Goal: Information Seeking & Learning: Learn about a topic

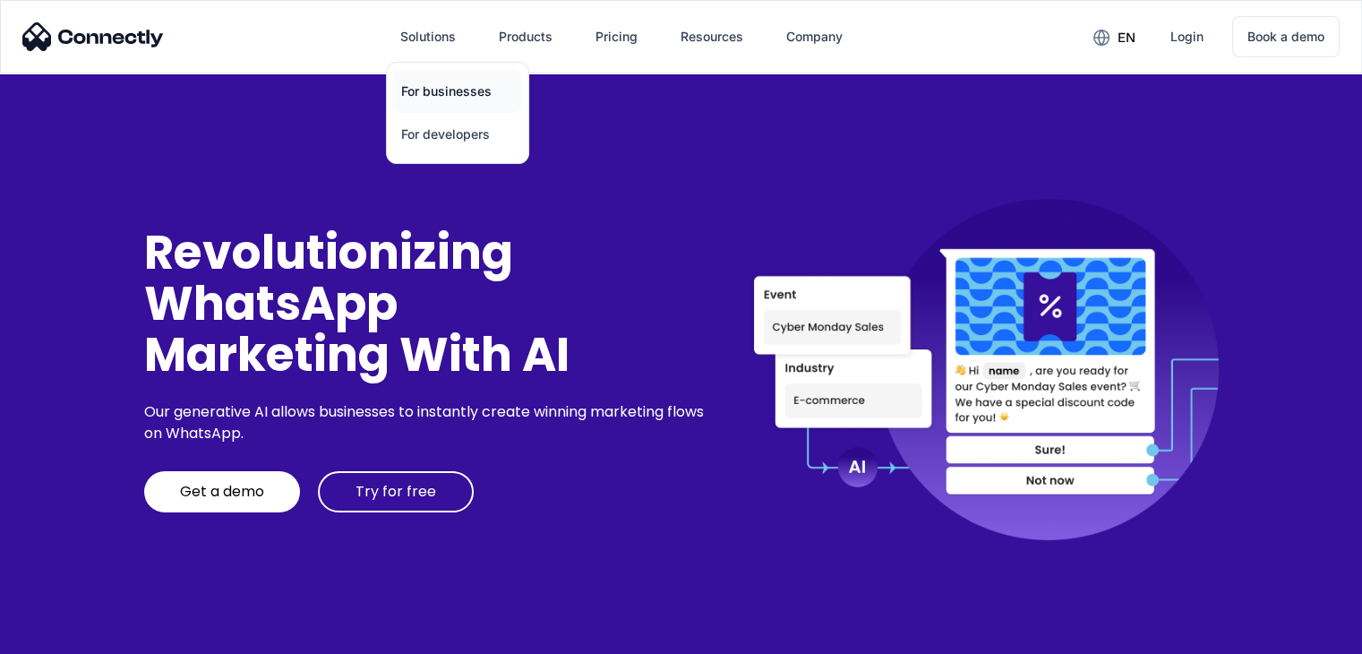
click at [438, 74] on link "For businesses" at bounding box center [457, 91] width 127 height 43
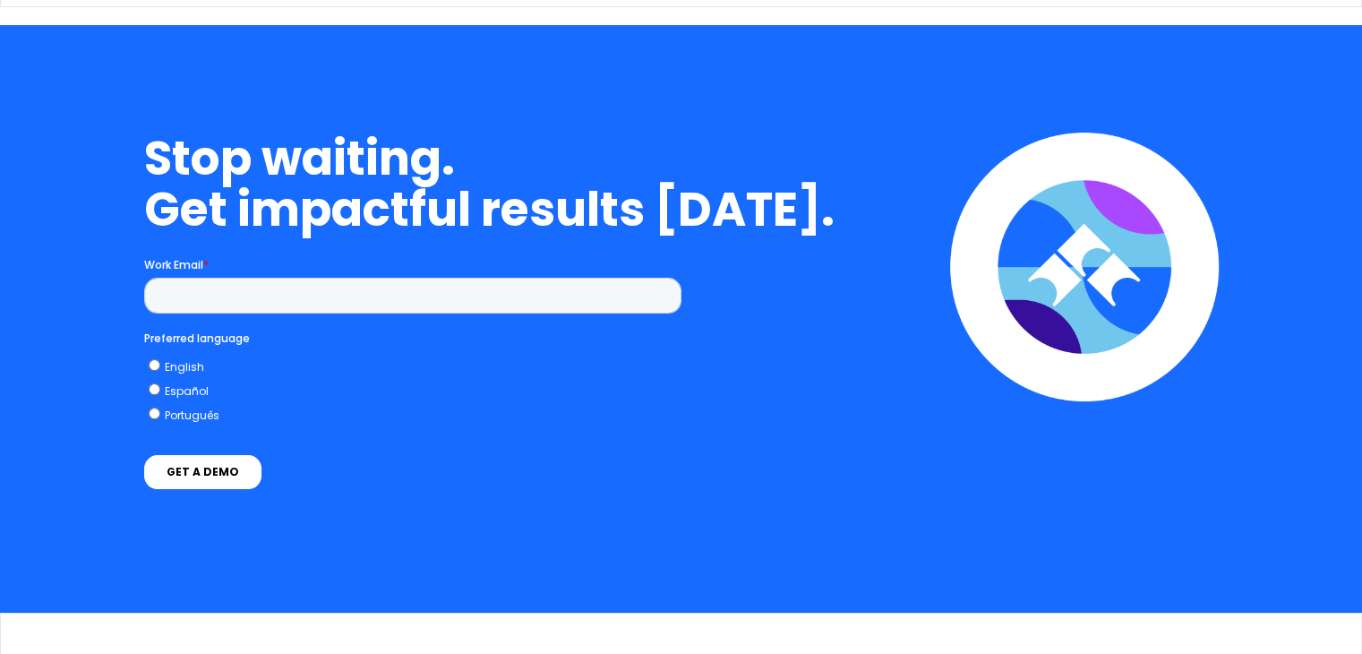
scroll to position [7375, 0]
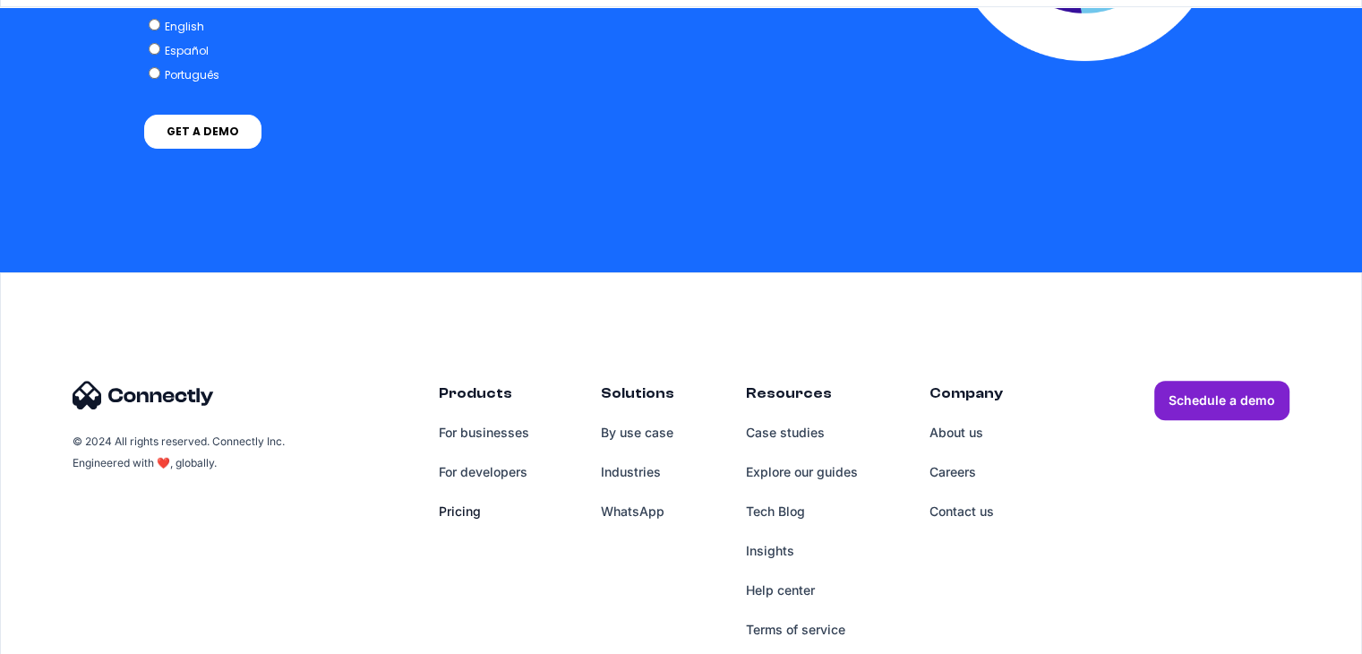
click at [455, 509] on link "Pricing" at bounding box center [484, 511] width 90 height 39
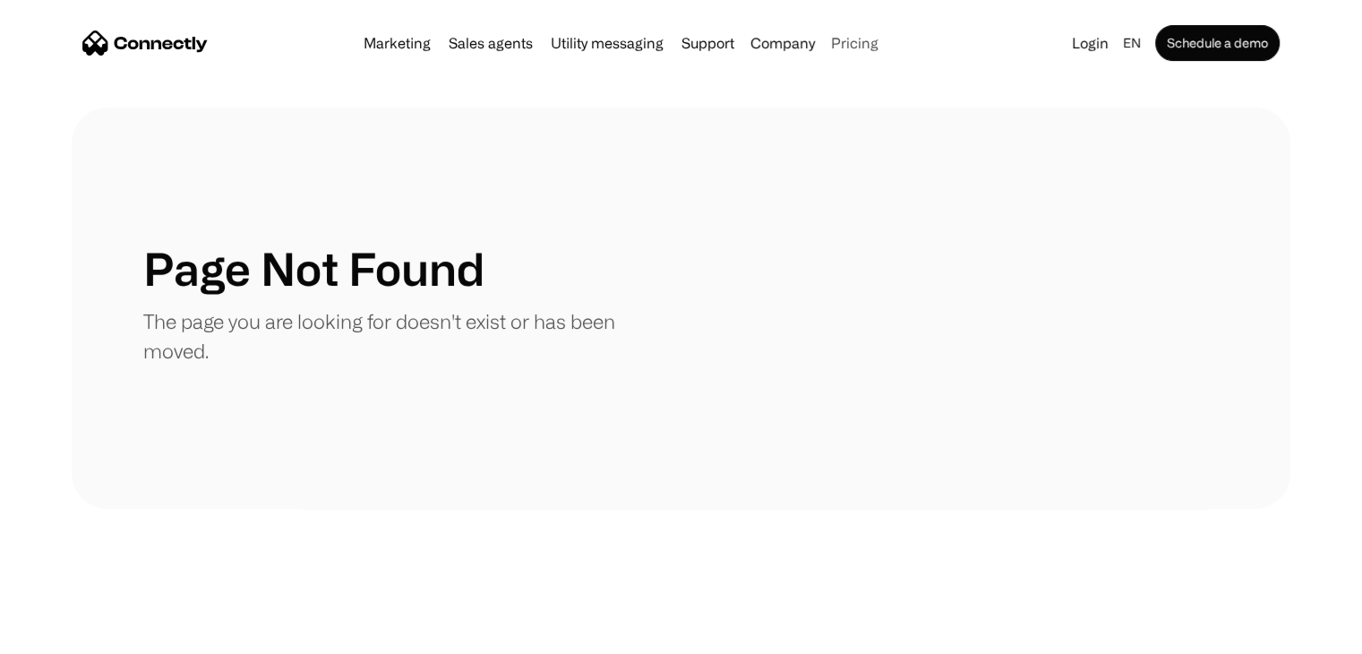
click at [864, 37] on link "Pricing" at bounding box center [855, 43] width 62 height 14
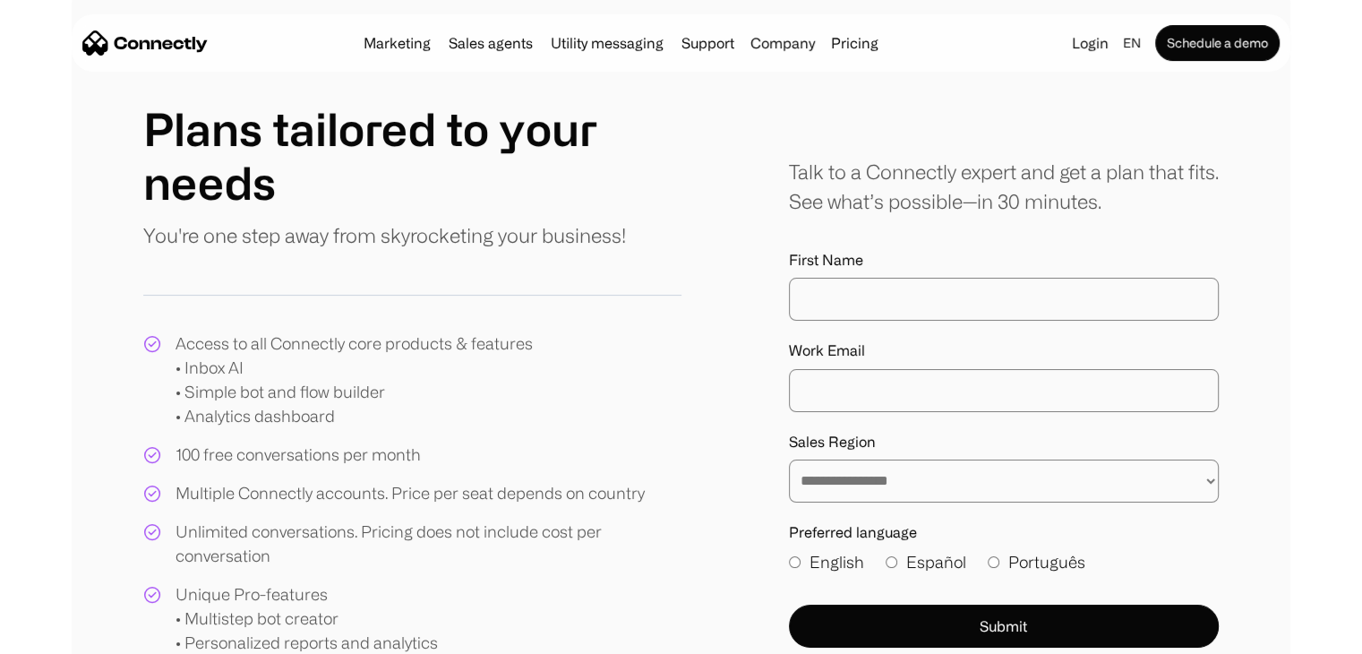
scroll to position [142, 0]
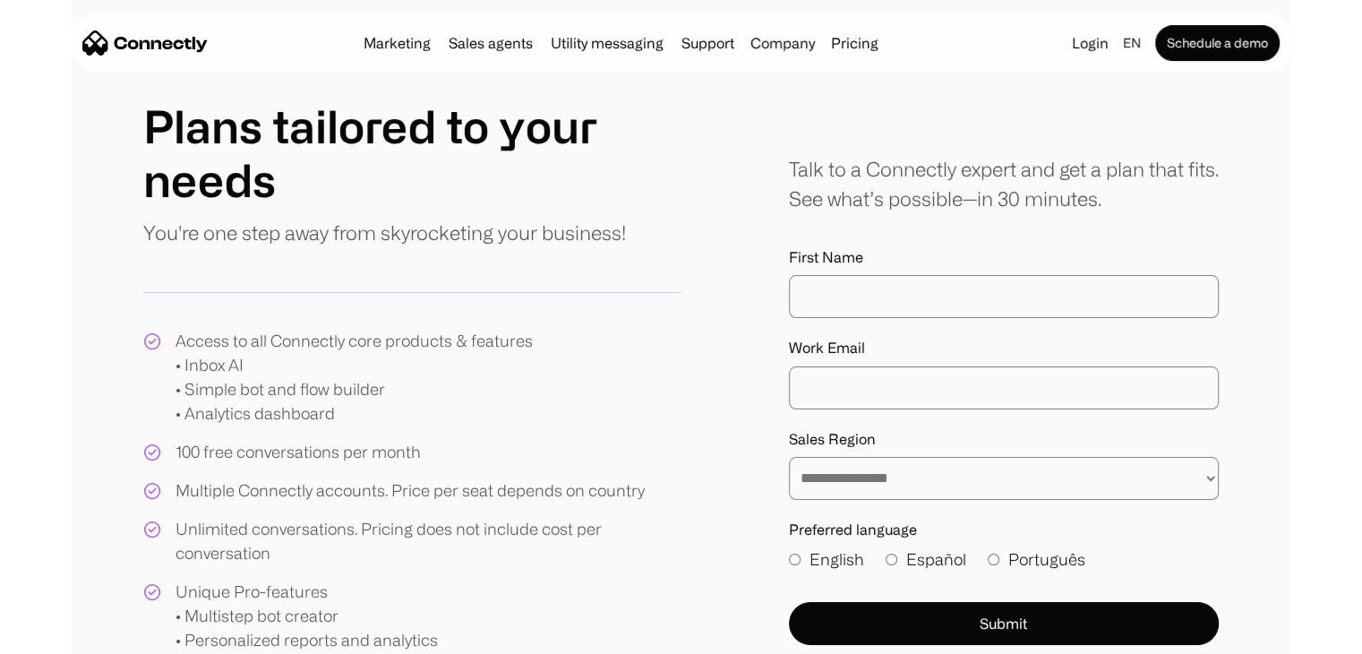
click at [858, 37] on link "Pricing" at bounding box center [855, 43] width 62 height 14
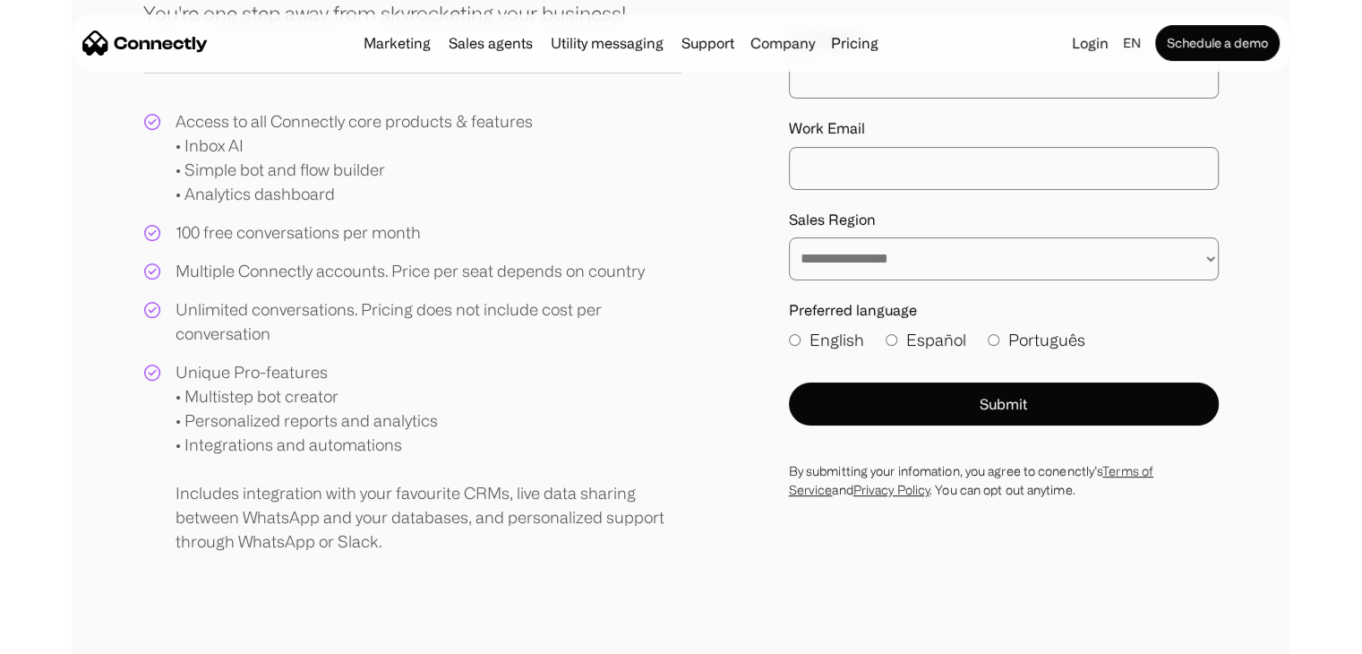
scroll to position [404, 0]
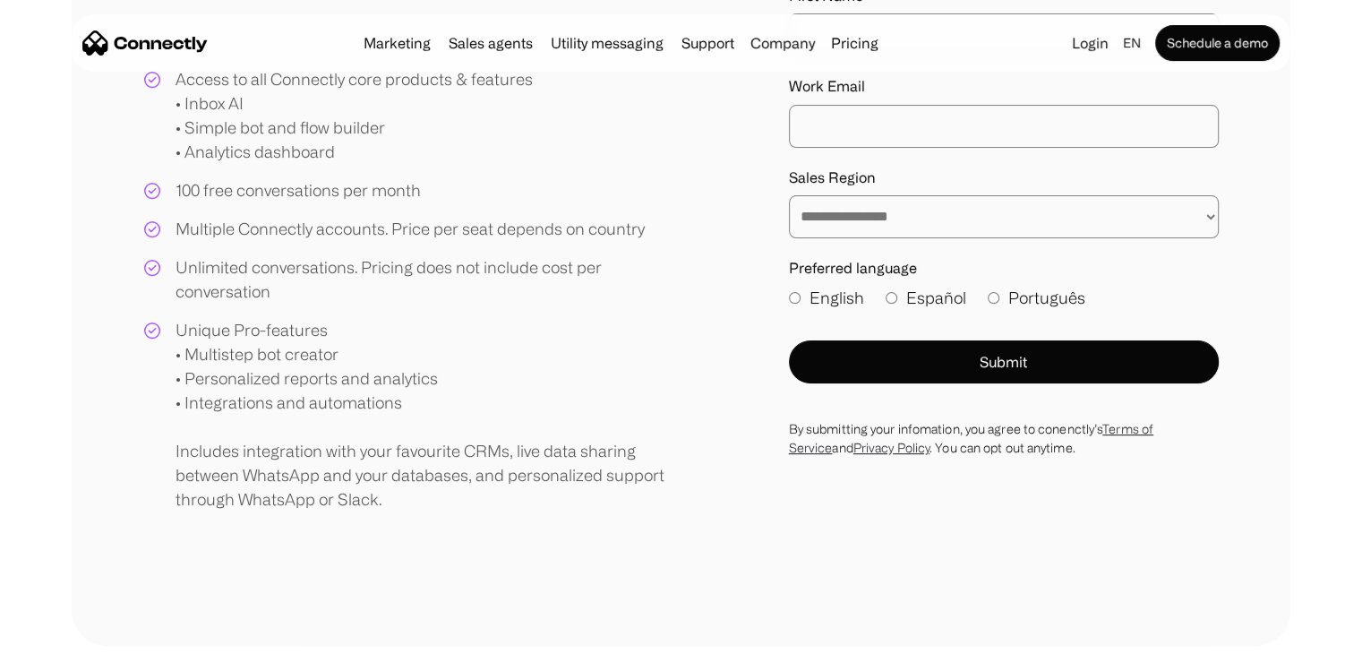
click at [370, 226] on div "Multiple Connectly accounts. Price per seat depends on country" at bounding box center [410, 229] width 469 height 24
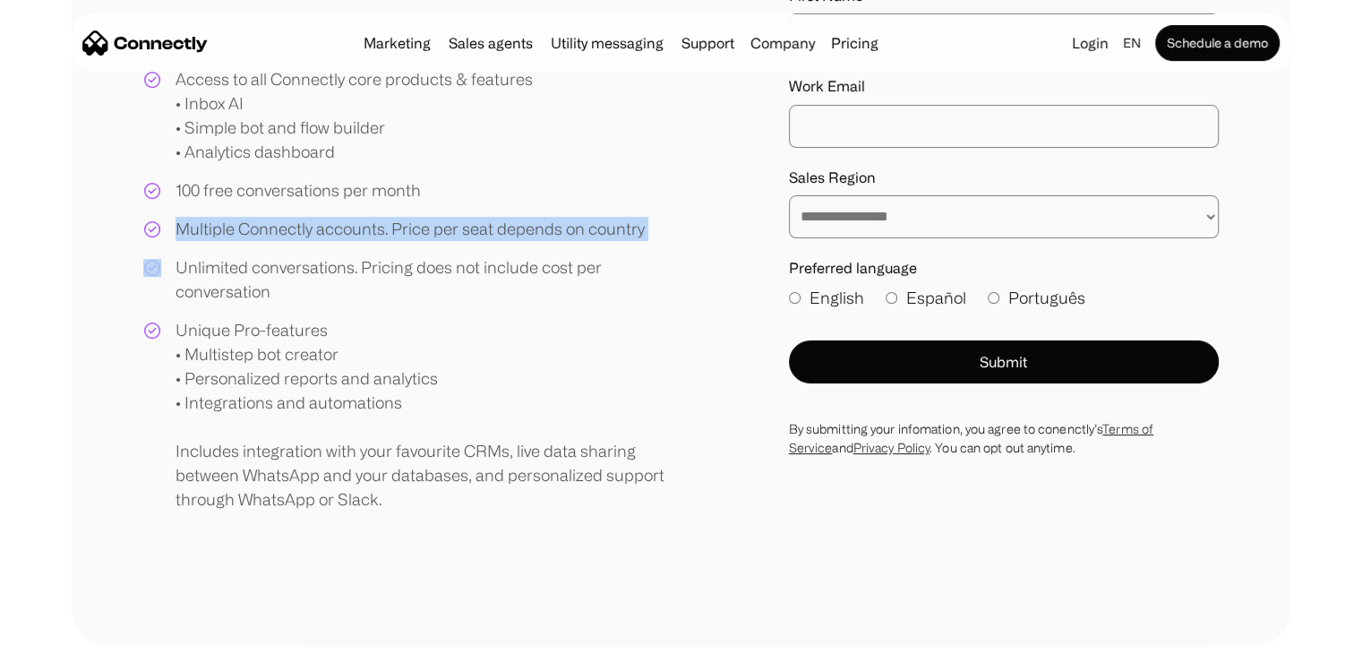
click at [370, 226] on div "Multiple Connectly accounts. Price per seat depends on country" at bounding box center [410, 229] width 469 height 24
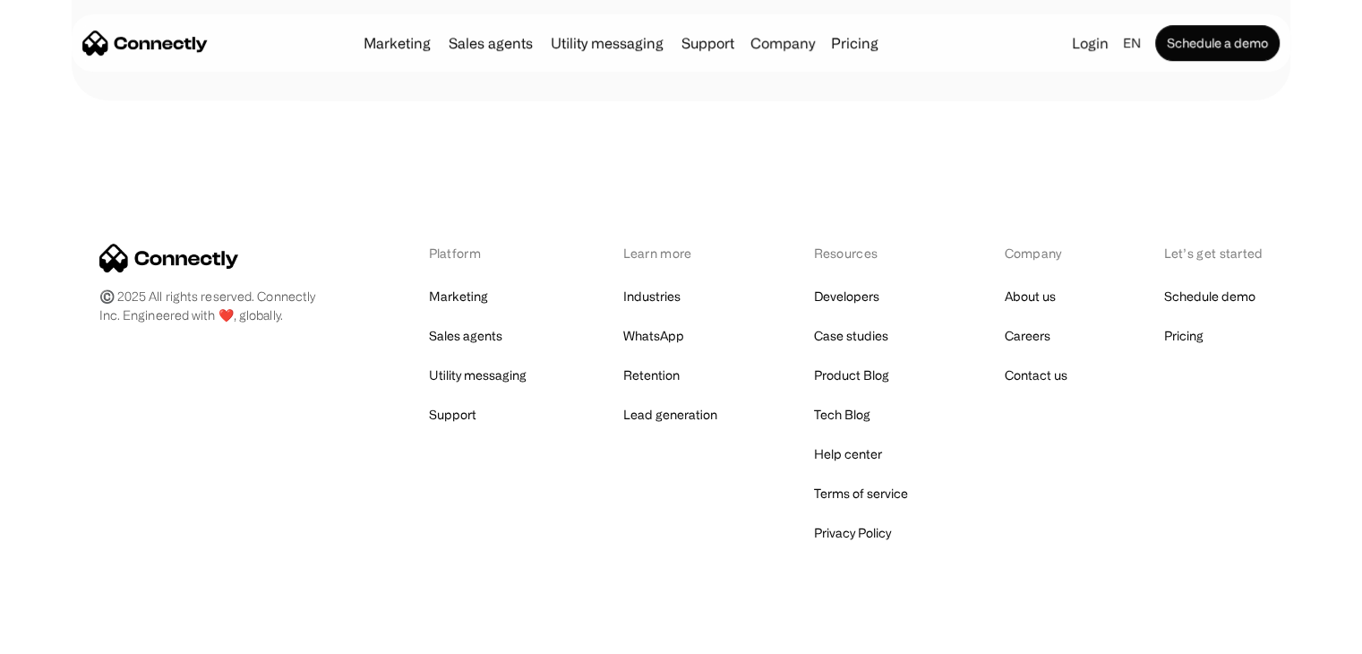
scroll to position [984, 0]
